Goal: Task Accomplishment & Management: Manage account settings

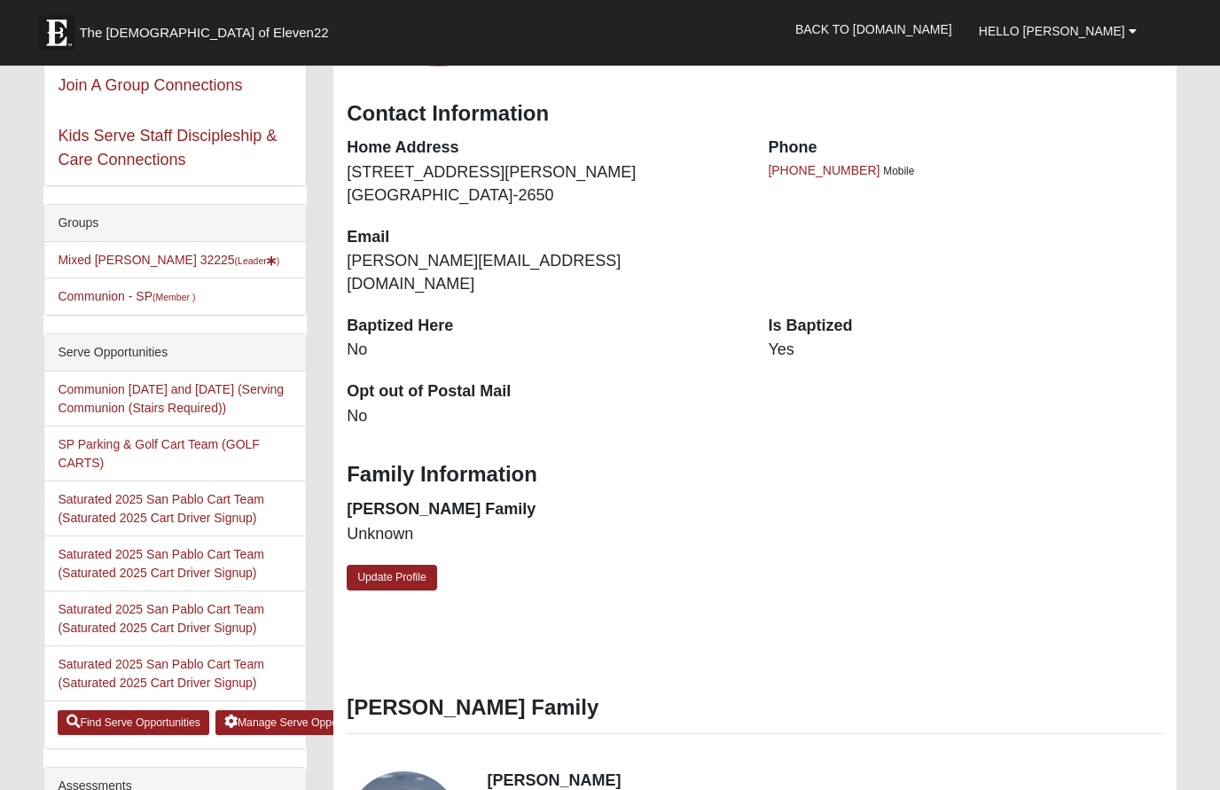
scroll to position [274, 0]
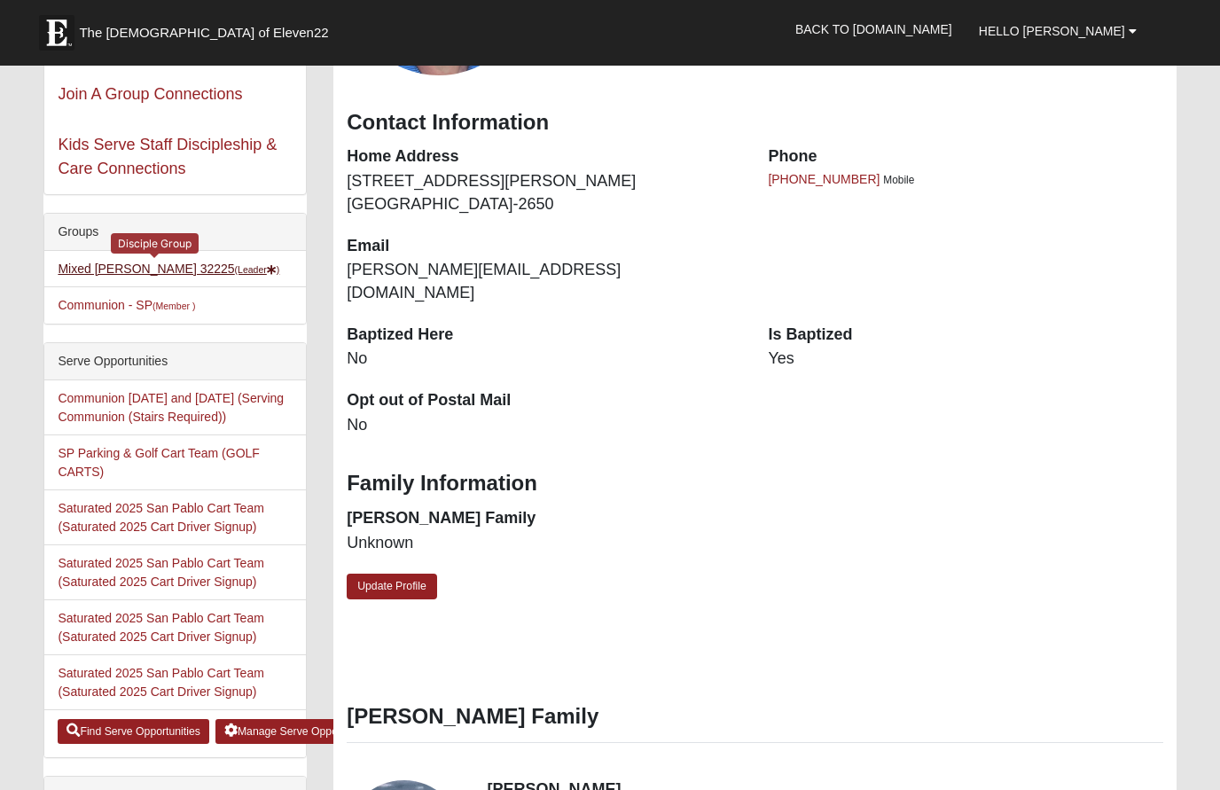
click at [114, 262] on link "Mixed [PERSON_NAME] 32225 (Leader )" at bounding box center [169, 269] width 222 height 14
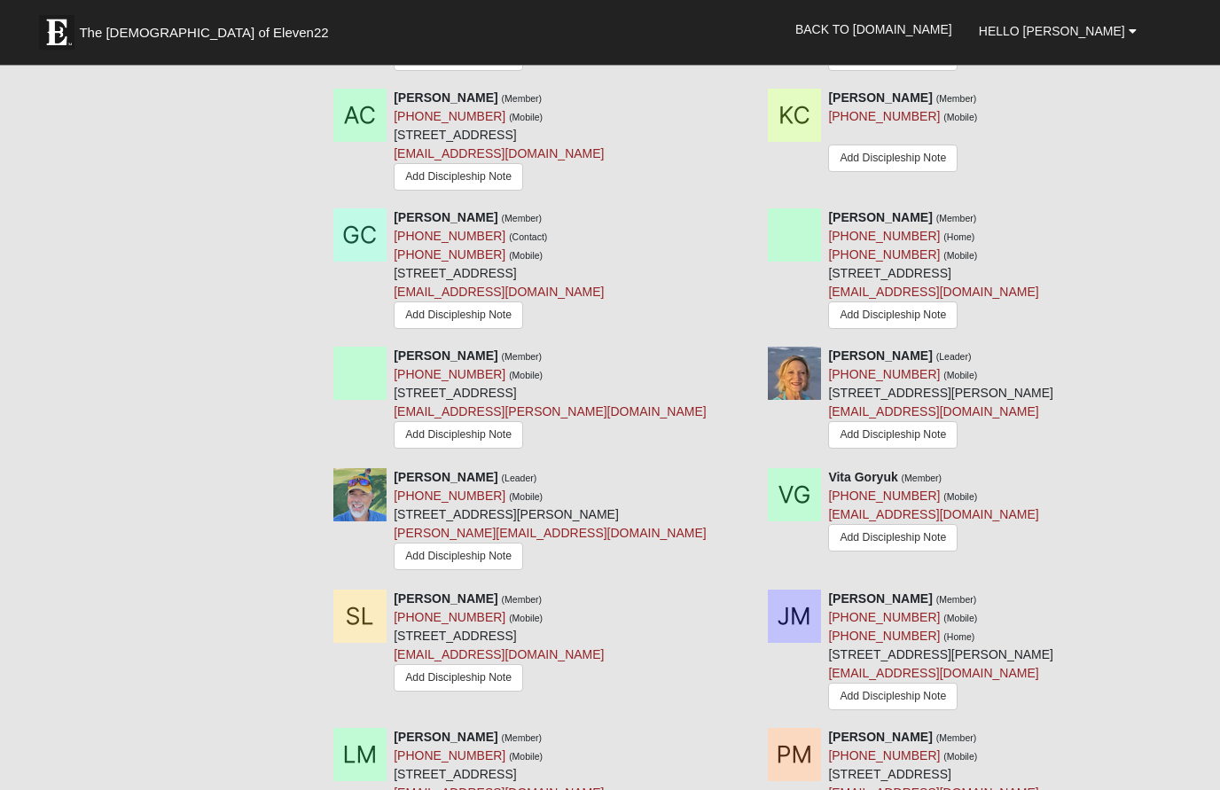
scroll to position [1211, 0]
click at [750, 348] on link at bounding box center [748, 355] width 12 height 14
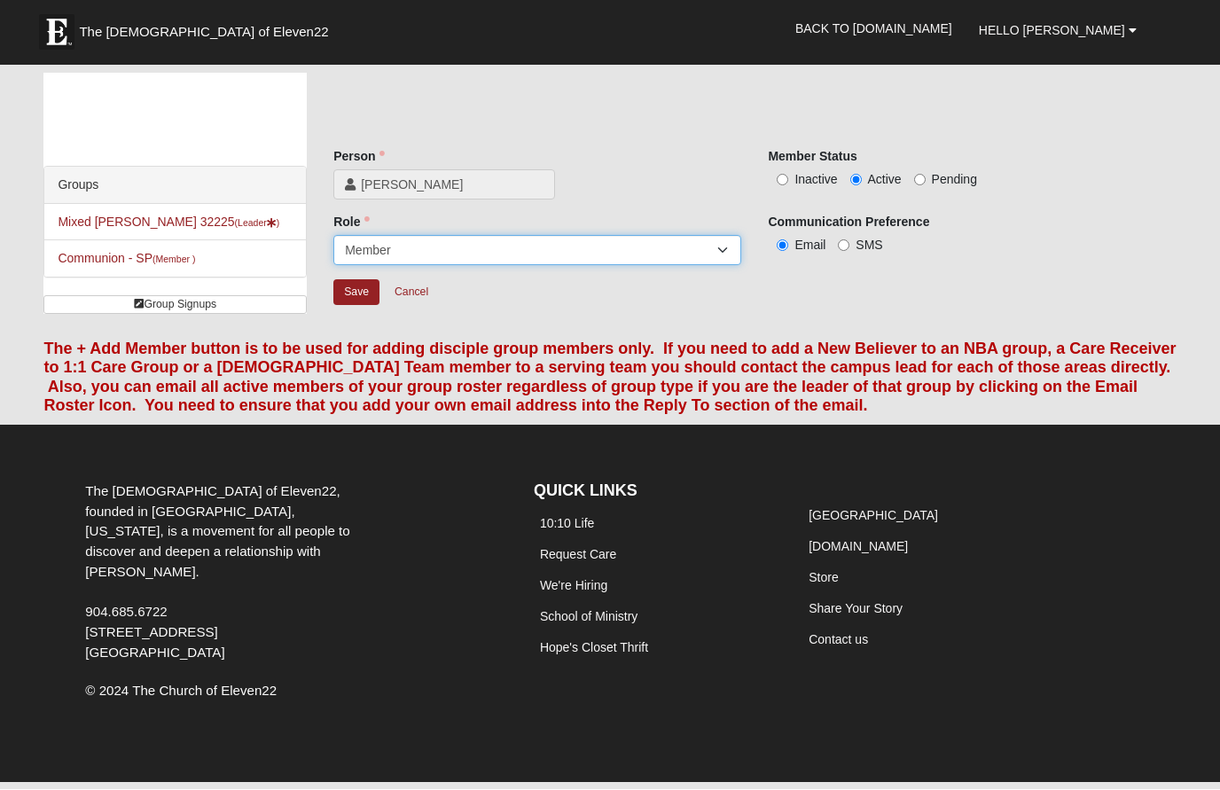
click at [500, 250] on select "Leader [PERSON_NAME] Coach Member Campus Lead Future Leader" at bounding box center [537, 251] width 408 height 30
click at [788, 179] on input "Inactive" at bounding box center [783, 181] width 12 height 12
radio input "true"
click at [362, 294] on input "Save" at bounding box center [356, 293] width 46 height 26
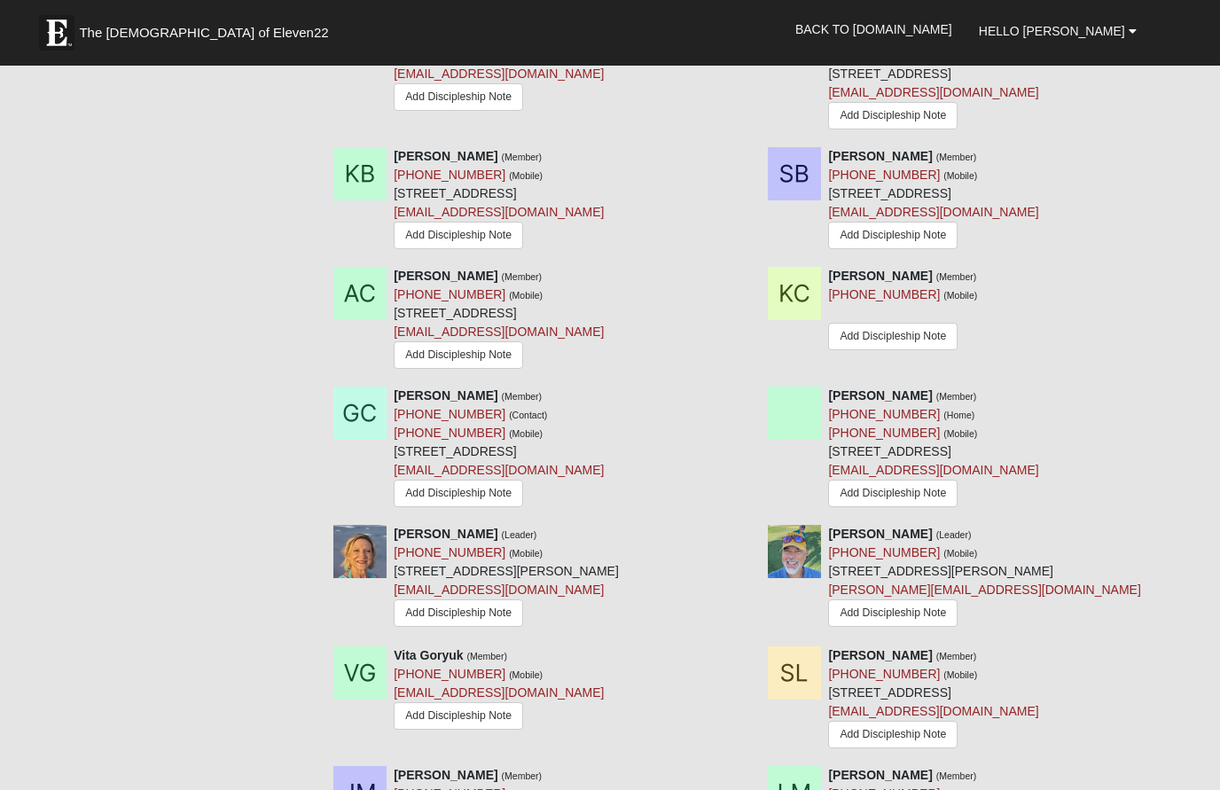
scroll to position [1029, 0]
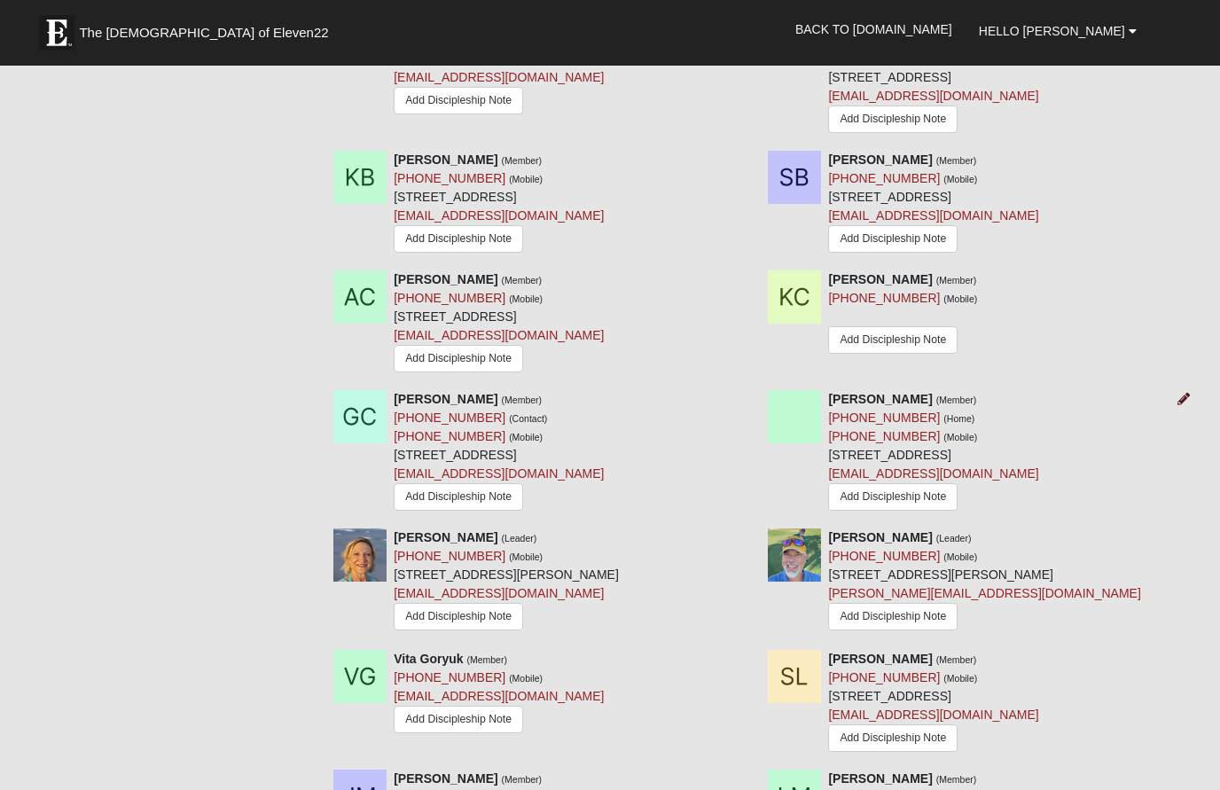
click at [1189, 393] on icon at bounding box center [1183, 399] width 12 height 12
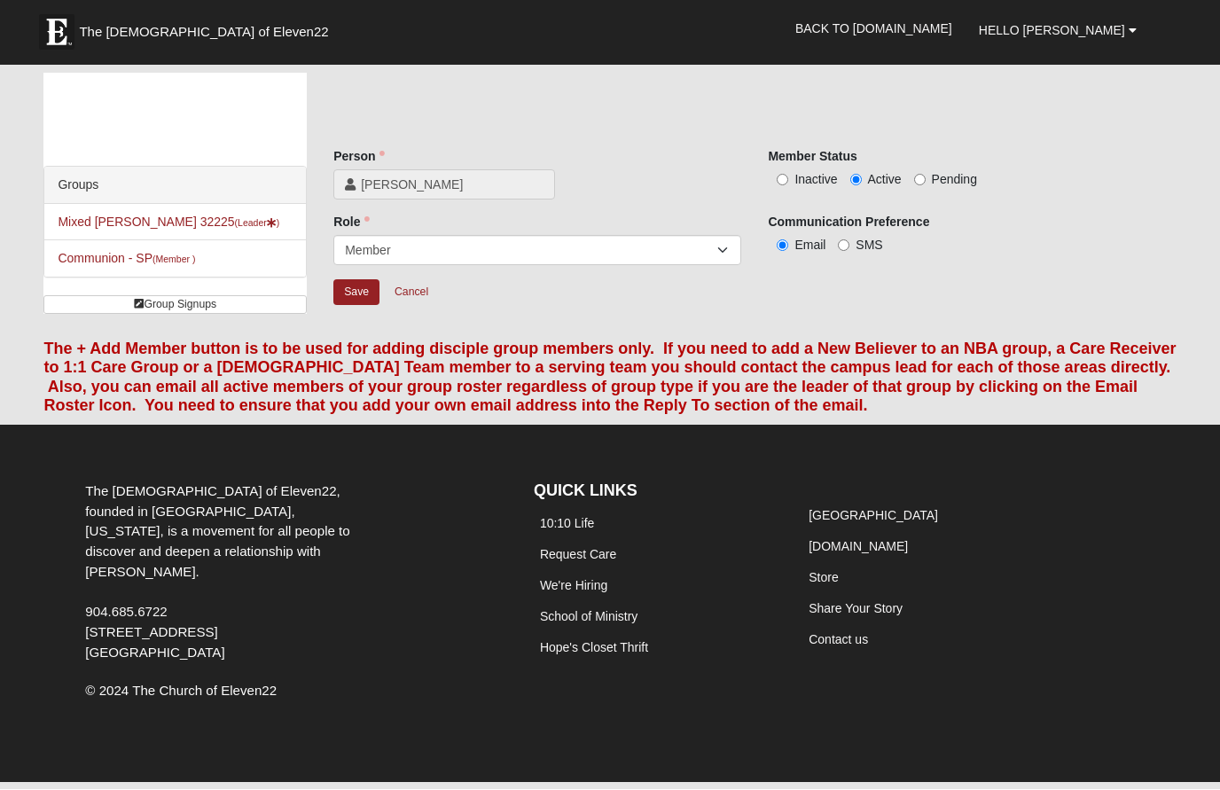
click at [787, 186] on input "Inactive" at bounding box center [783, 181] width 12 height 12
radio input "true"
click at [361, 300] on input "Save" at bounding box center [356, 293] width 46 height 26
